Goal: Information Seeking & Learning: Compare options

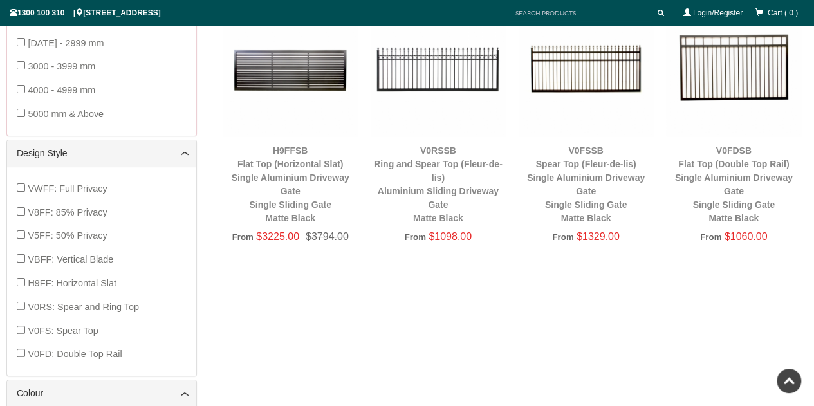
scroll to position [504, 0]
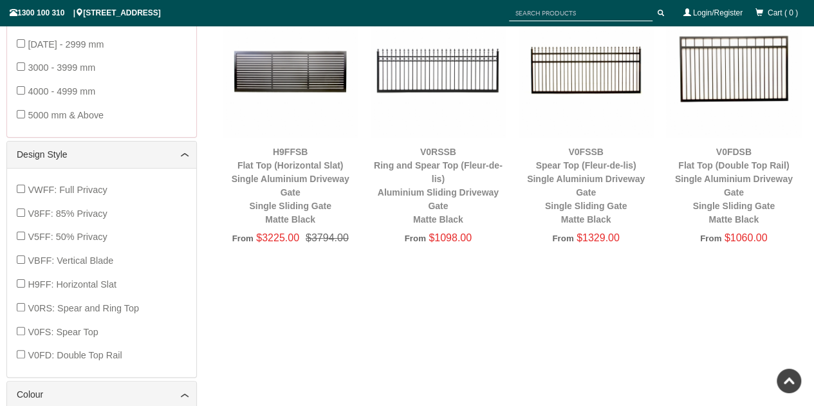
click at [468, 83] on img at bounding box center [437, 70] width 135 height 135
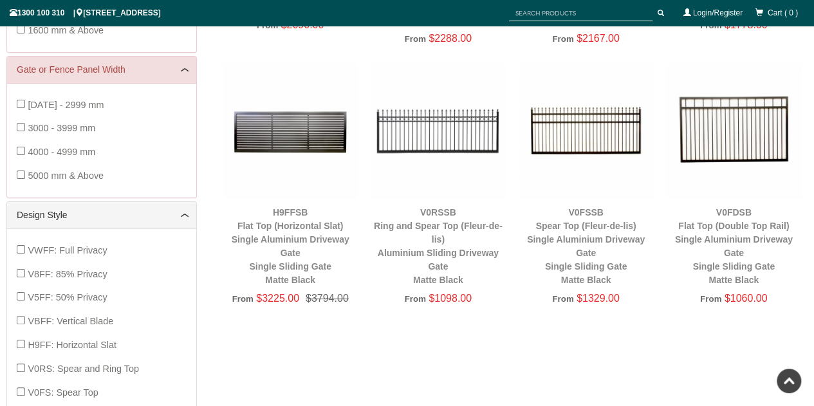
scroll to position [424, 0]
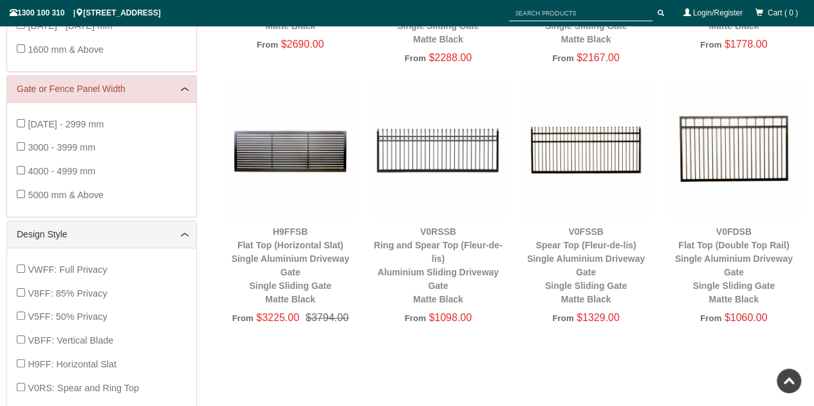
click at [590, 142] on img at bounding box center [585, 149] width 135 height 135
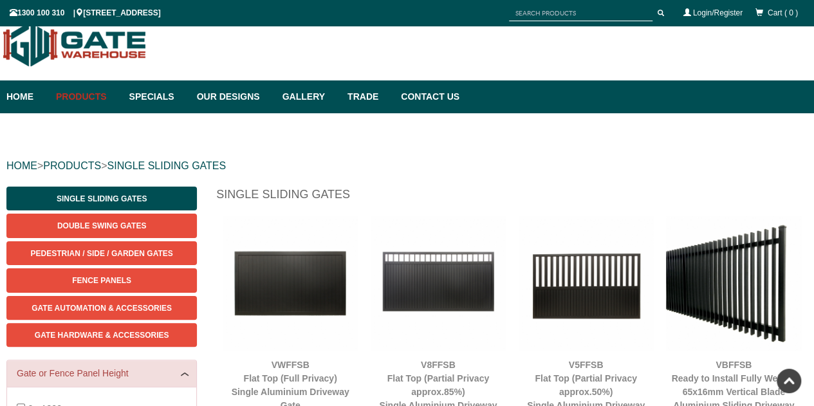
scroll to position [0, 0]
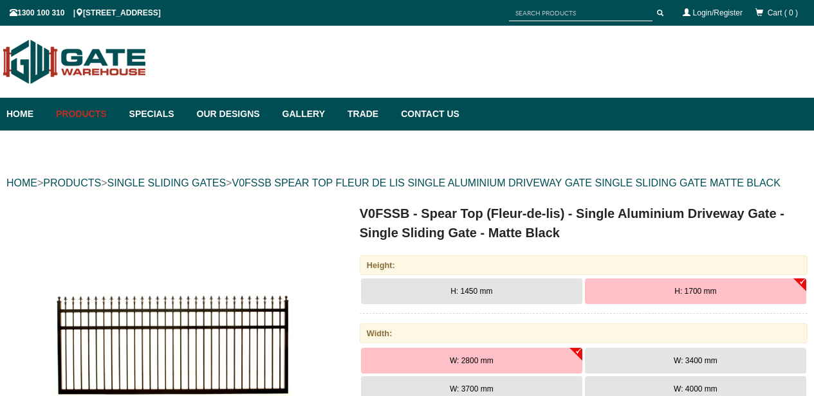
scroll to position [32, 0]
